Goal: Task Accomplishment & Management: Manage account settings

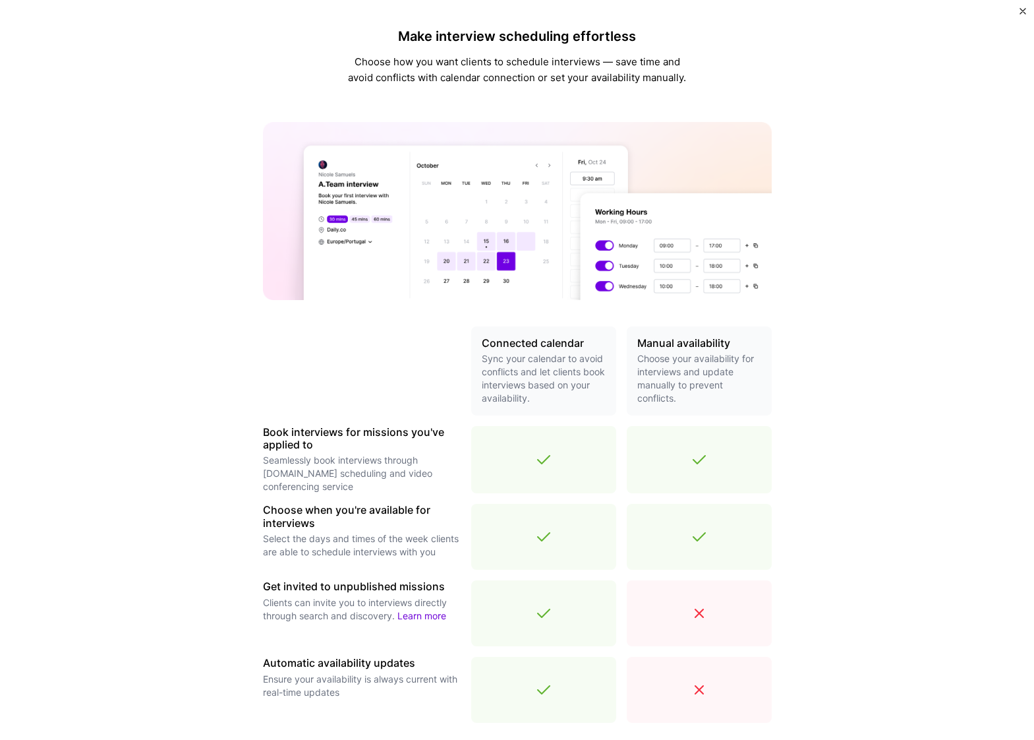
scroll to position [184, 0]
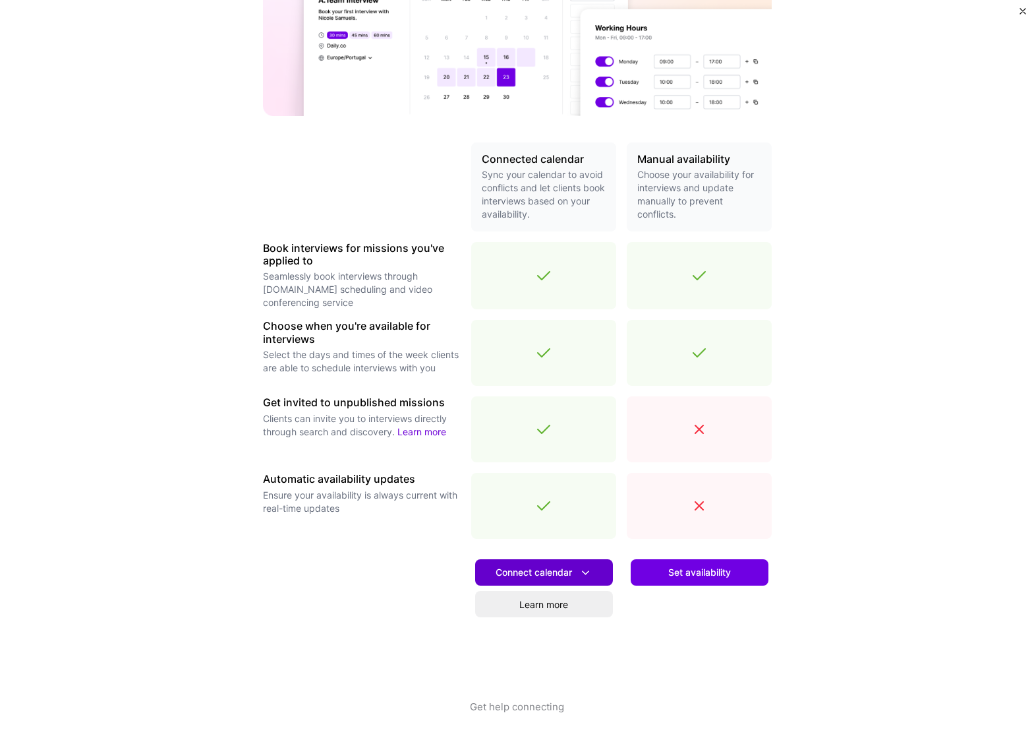
click at [561, 570] on span "Connect calendar" at bounding box center [544, 573] width 97 height 14
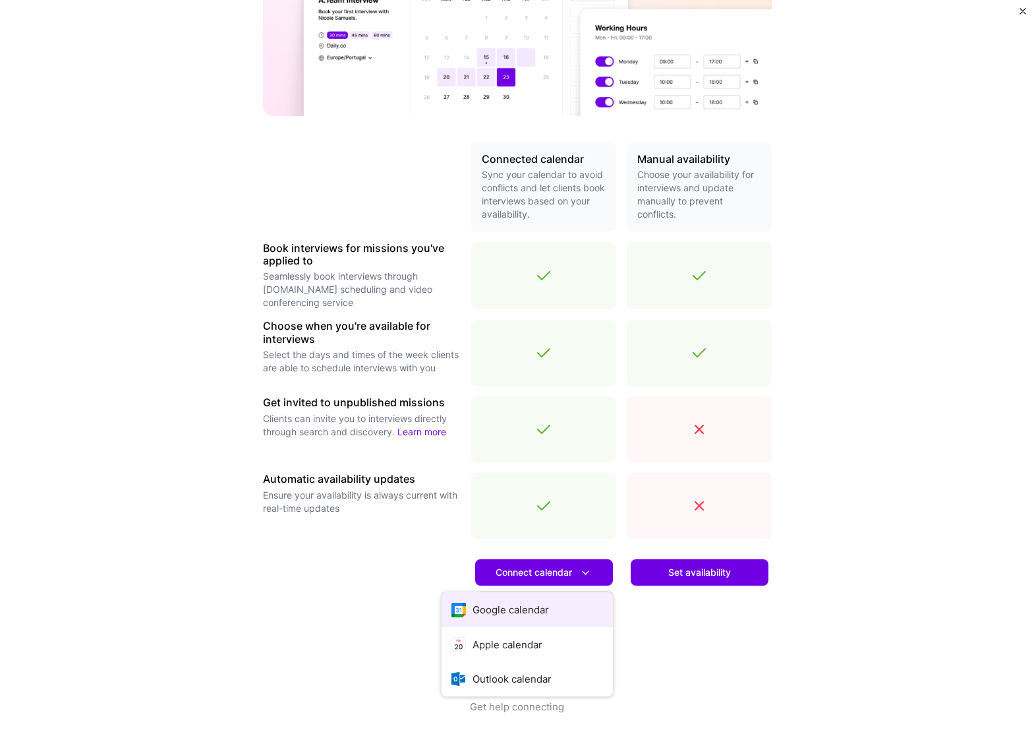
click at [500, 607] on button "Google calendar" at bounding box center [527, 609] width 171 height 35
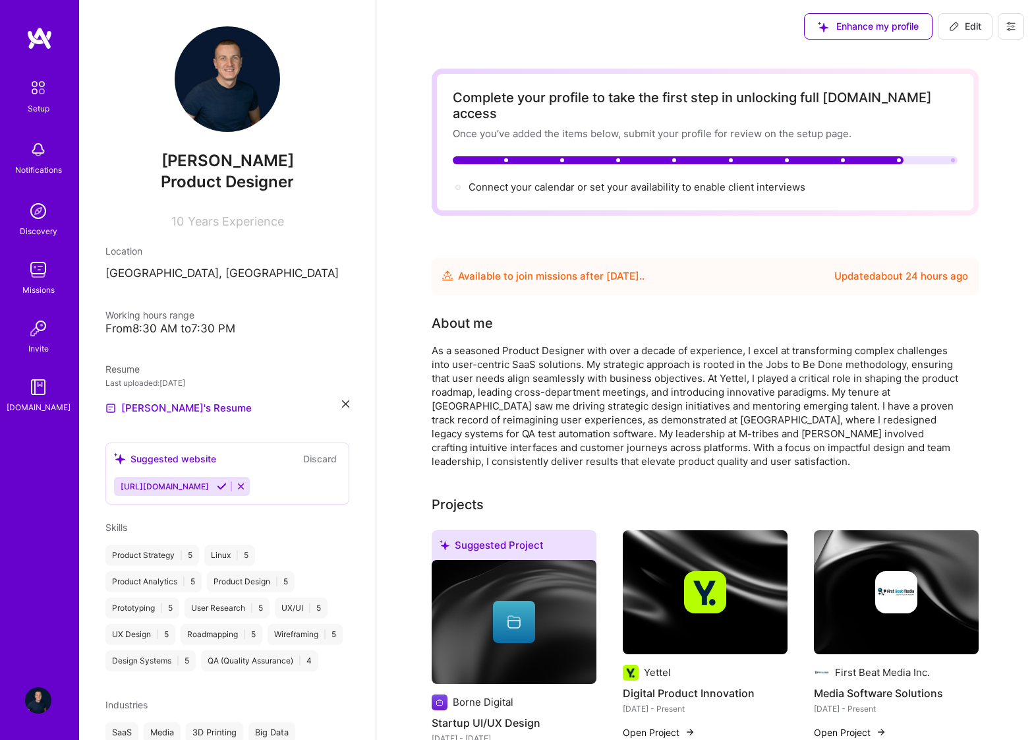
click at [1020, 28] on button at bounding box center [1011, 26] width 26 height 26
click at [471, 22] on div "Enhance my profile Edit Settings Payment method Log Out" at bounding box center [705, 26] width 658 height 53
click at [34, 78] on img at bounding box center [38, 88] width 28 height 28
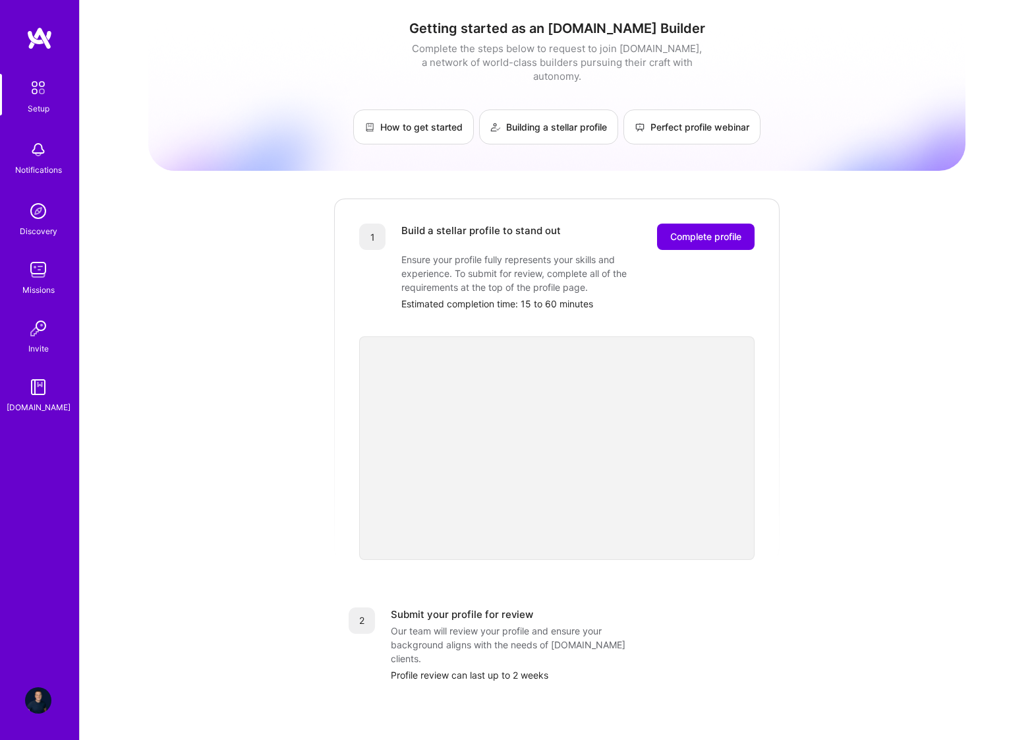
scroll to position [207, 0]
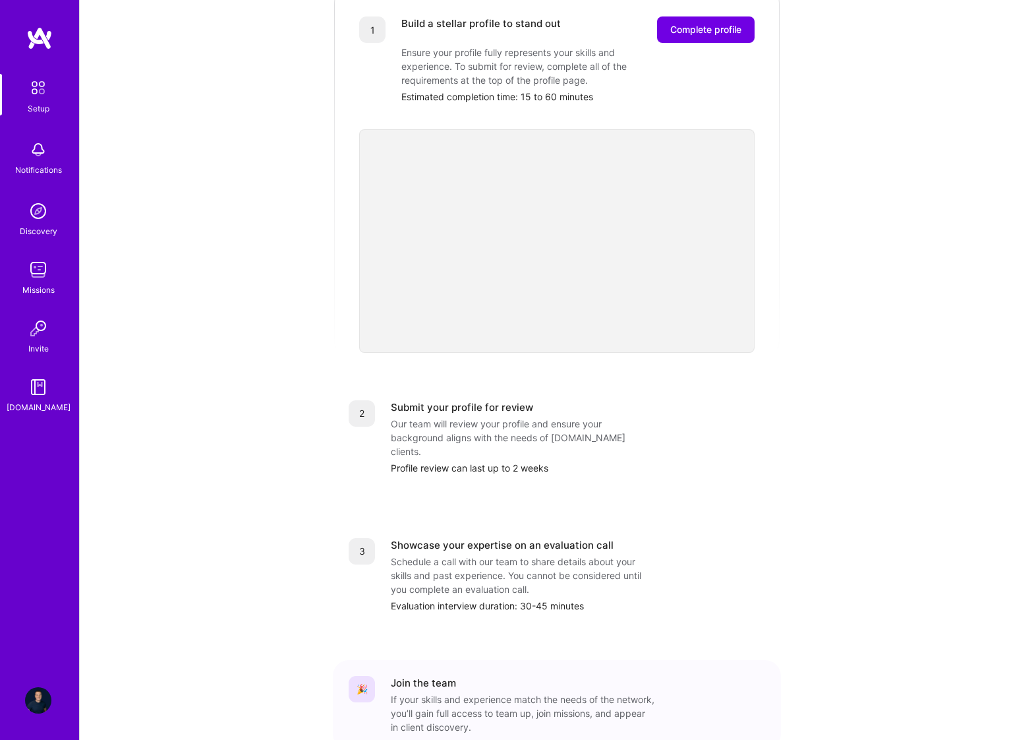
click at [39, 155] on img at bounding box center [38, 149] width 26 height 26
click at [21, 216] on link "Discovery" at bounding box center [38, 218] width 82 height 40
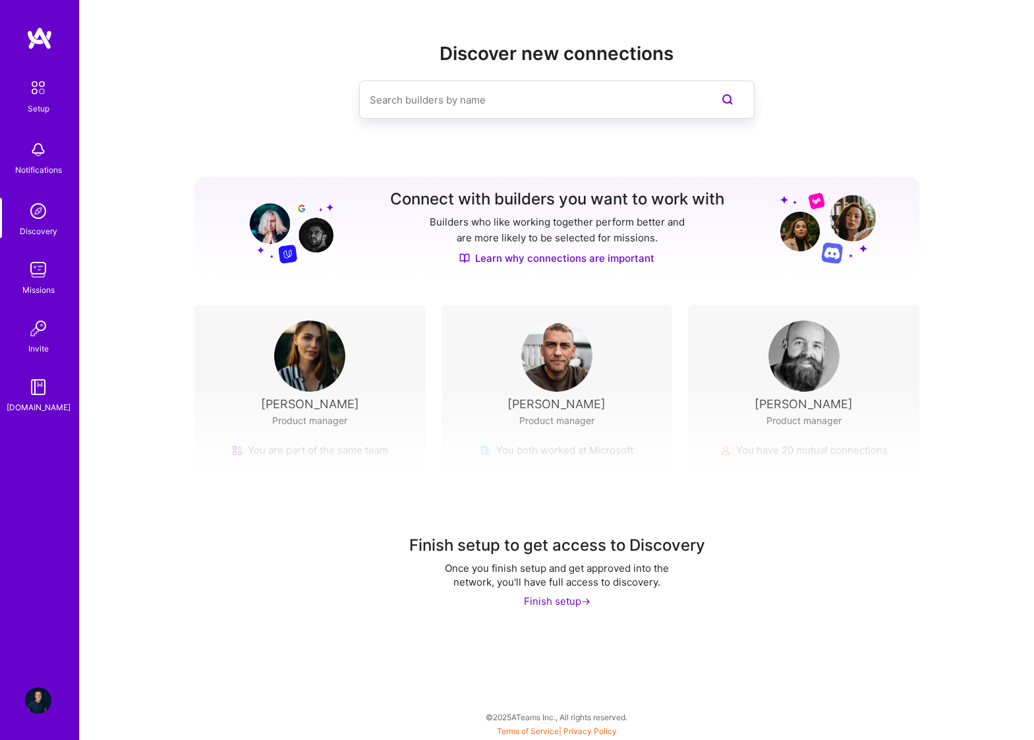
click at [30, 283] on div "Missions" at bounding box center [38, 290] width 32 height 14
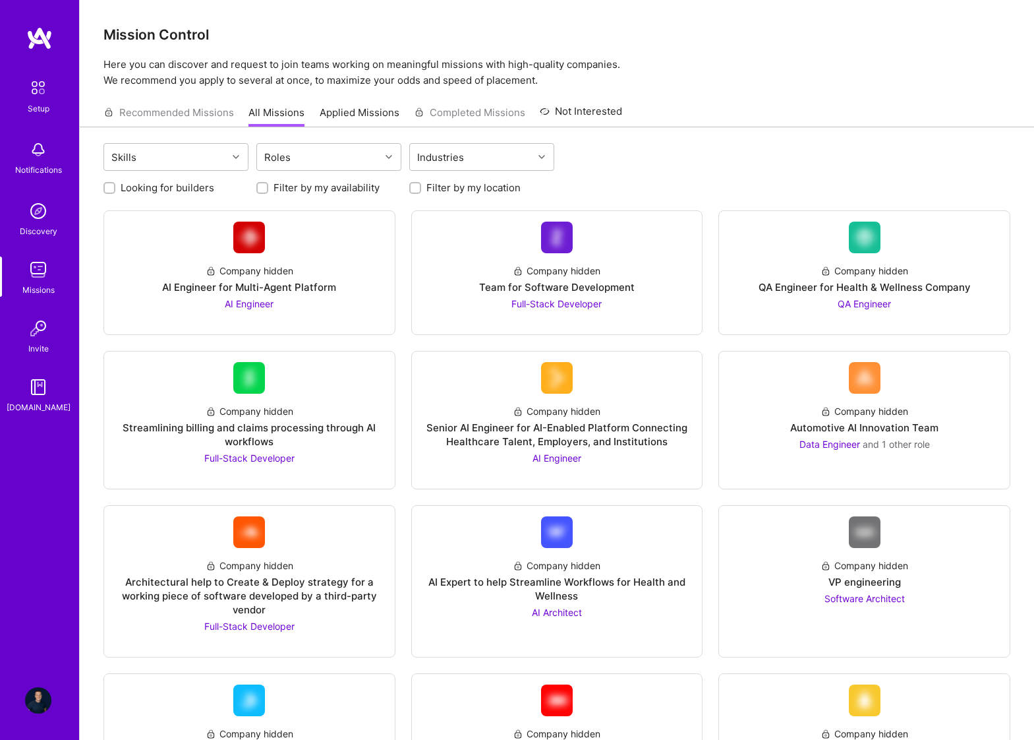
click at [43, 324] on img at bounding box center [38, 328] width 26 height 26
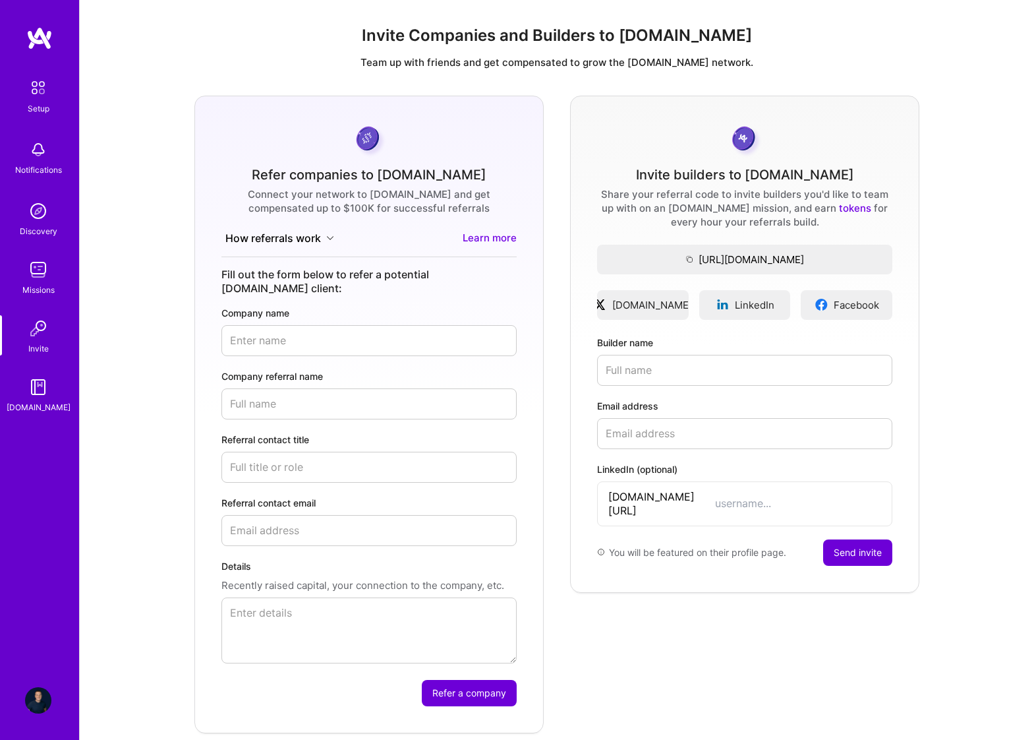
click at [40, 380] on img at bounding box center [38, 387] width 26 height 26
